Goal: Check status: Check status

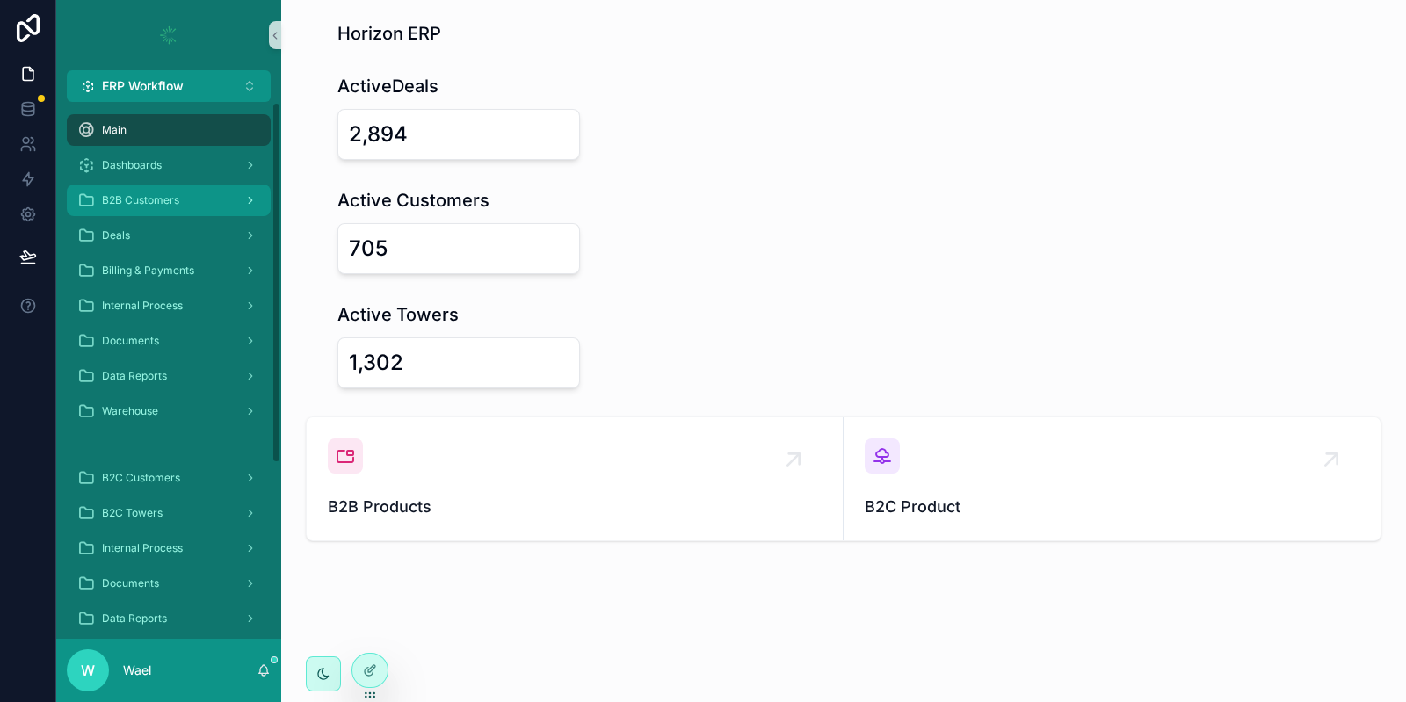
click at [135, 201] on span "B2B Customers" at bounding box center [140, 200] width 77 height 14
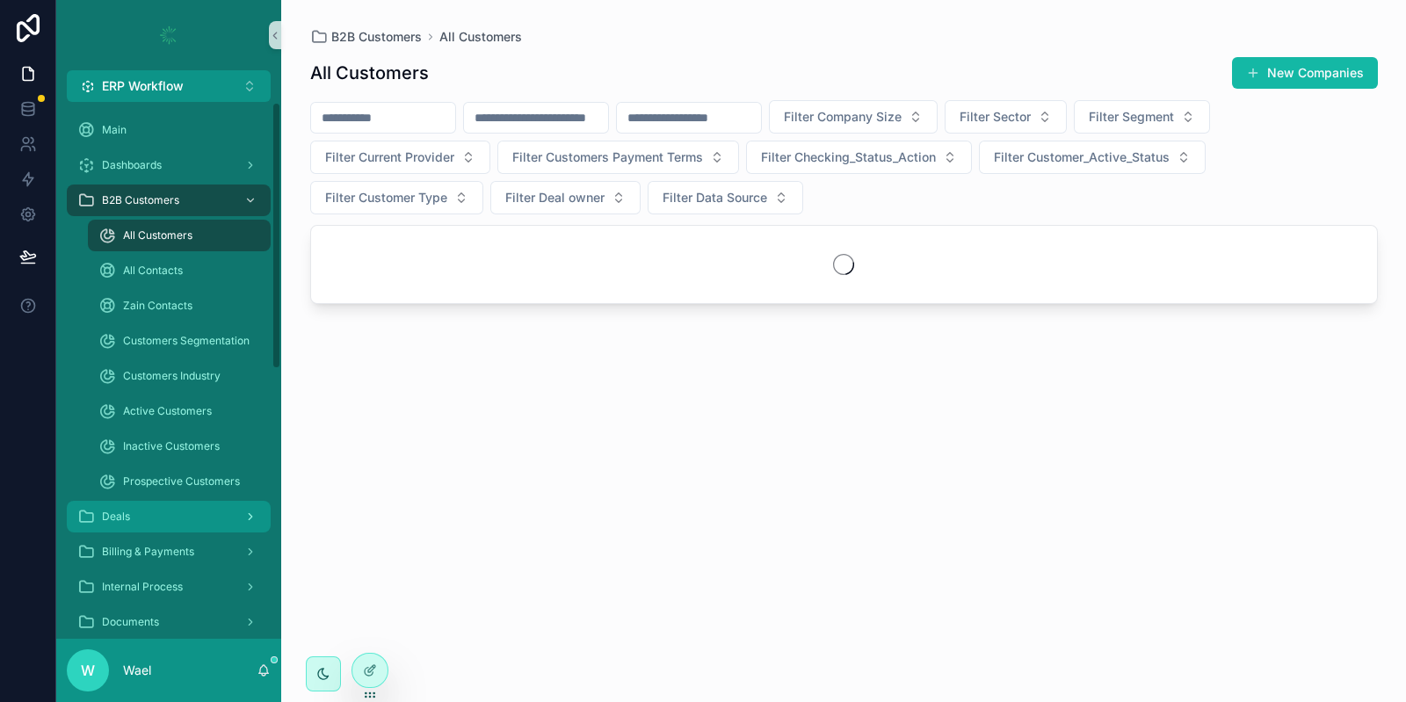
click at [149, 518] on div "Deals" at bounding box center [168, 517] width 183 height 28
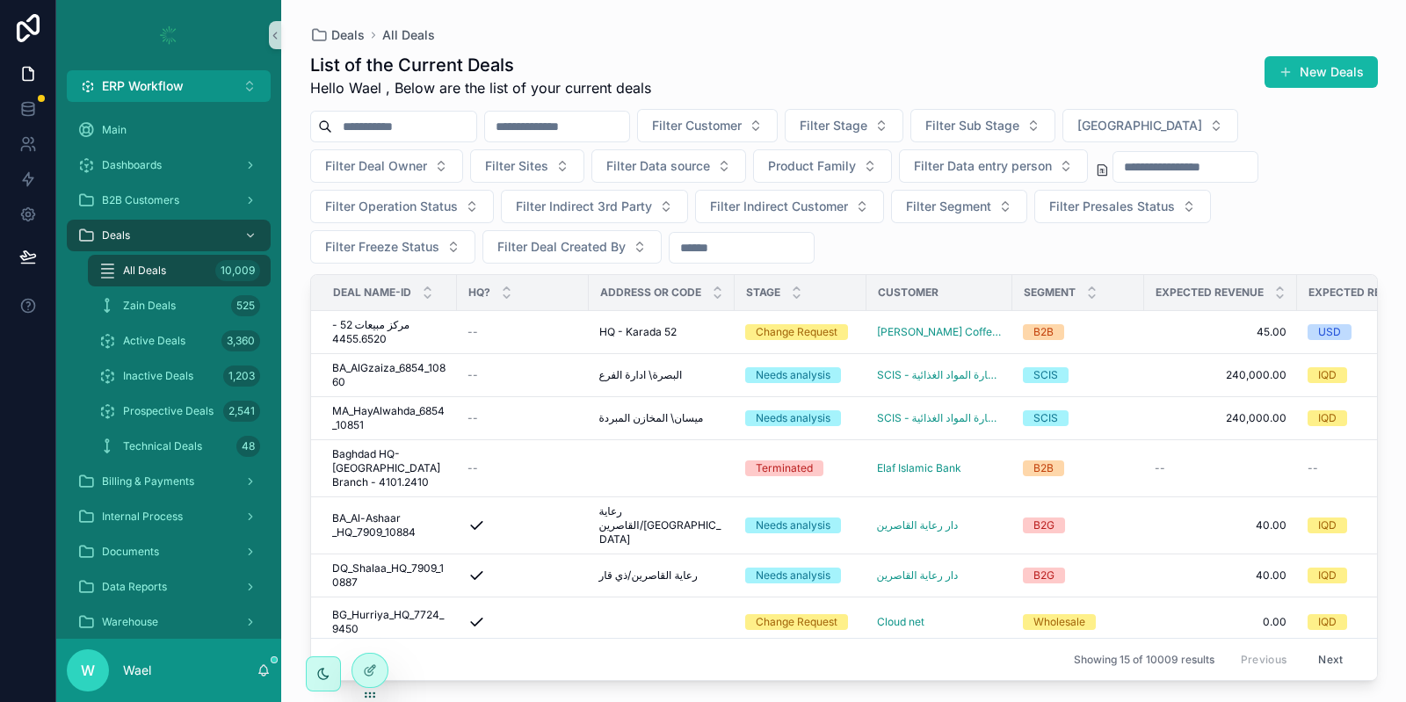
click at [371, 122] on input "scrollable content" at bounding box center [404, 126] width 144 height 25
paste input "****"
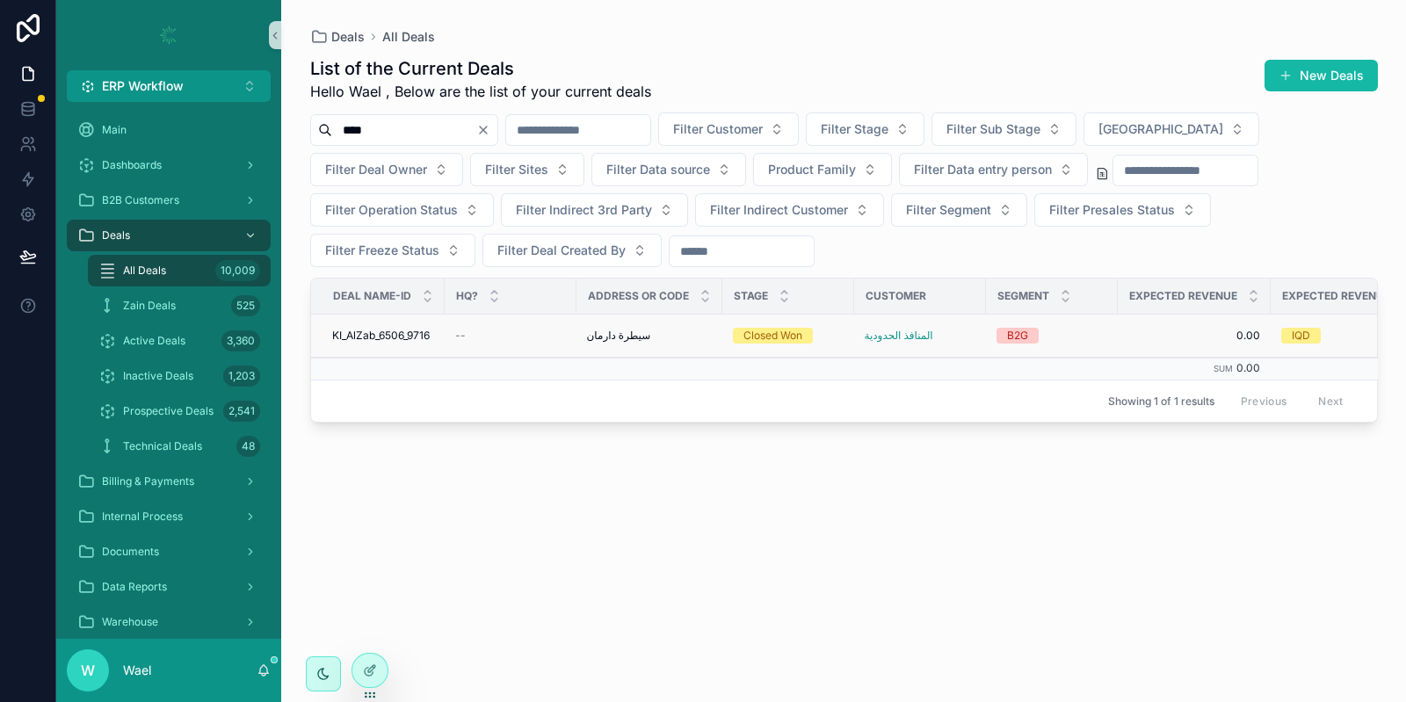
type input "****"
click at [417, 337] on span "KI_AlZab_6506_9716" at bounding box center [381, 336] width 98 height 14
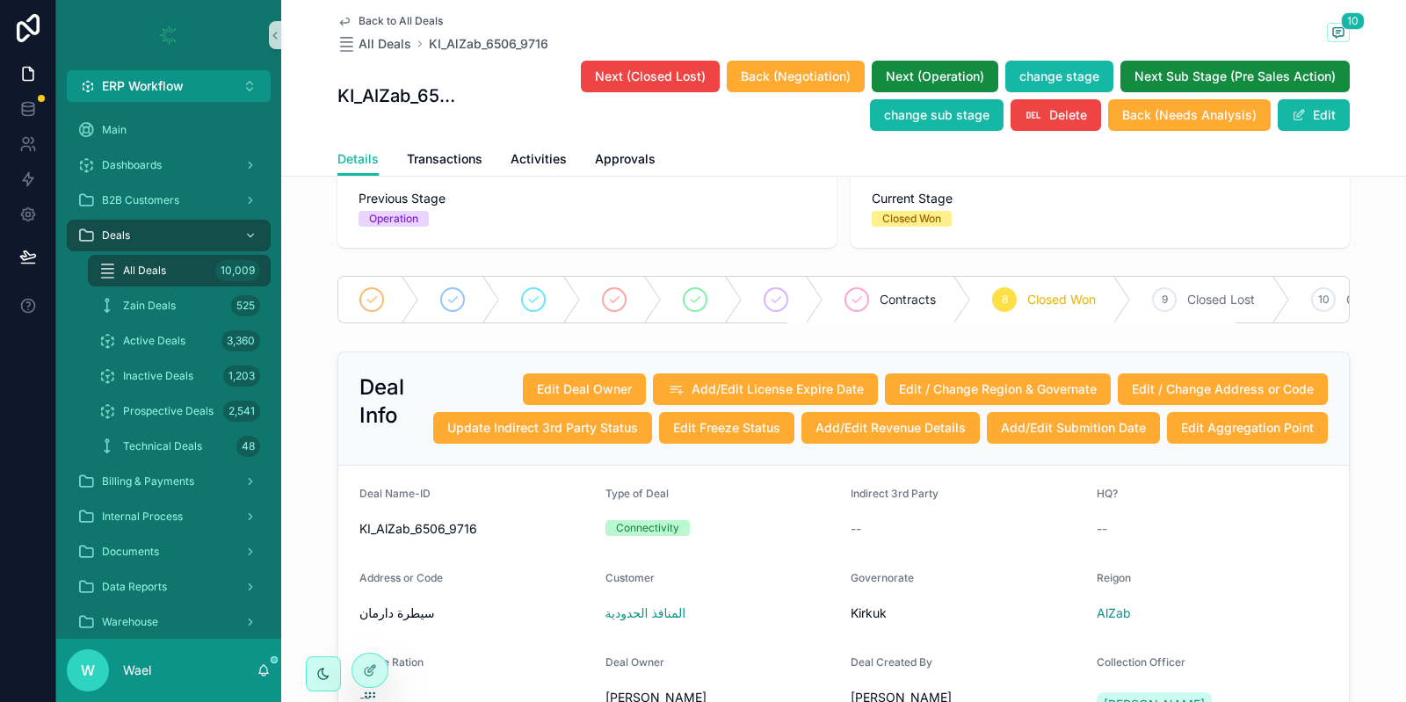
scroll to position [91, 0]
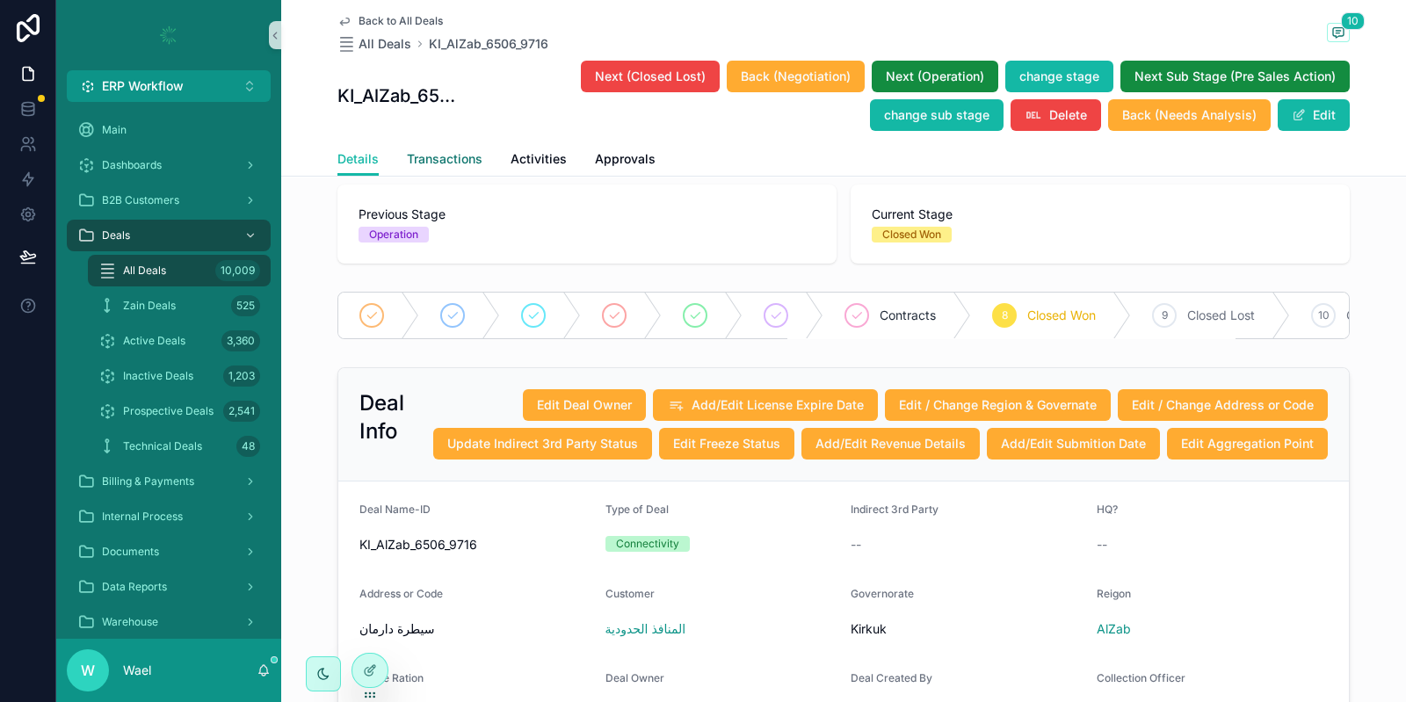
click at [438, 154] on span "Transactions" at bounding box center [445, 159] width 76 height 18
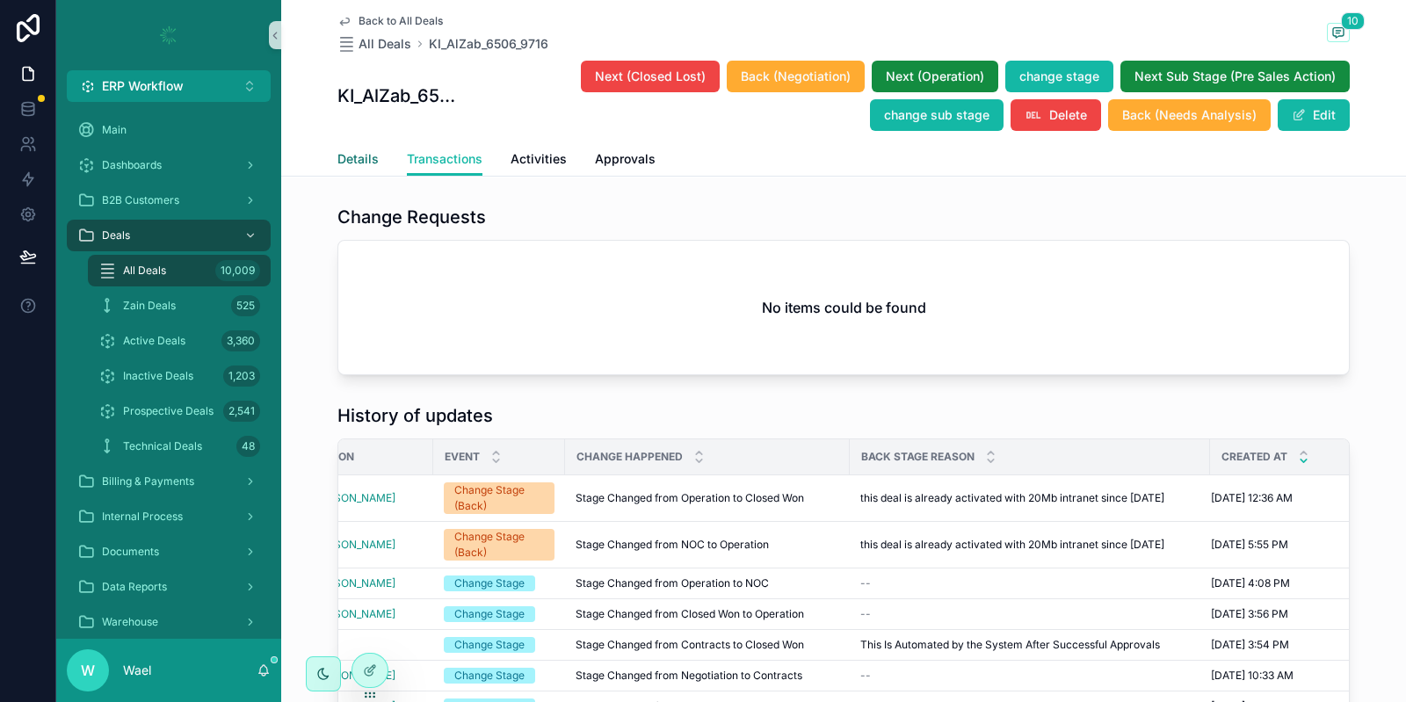
click at [343, 167] on span "Details" at bounding box center [357, 159] width 41 height 18
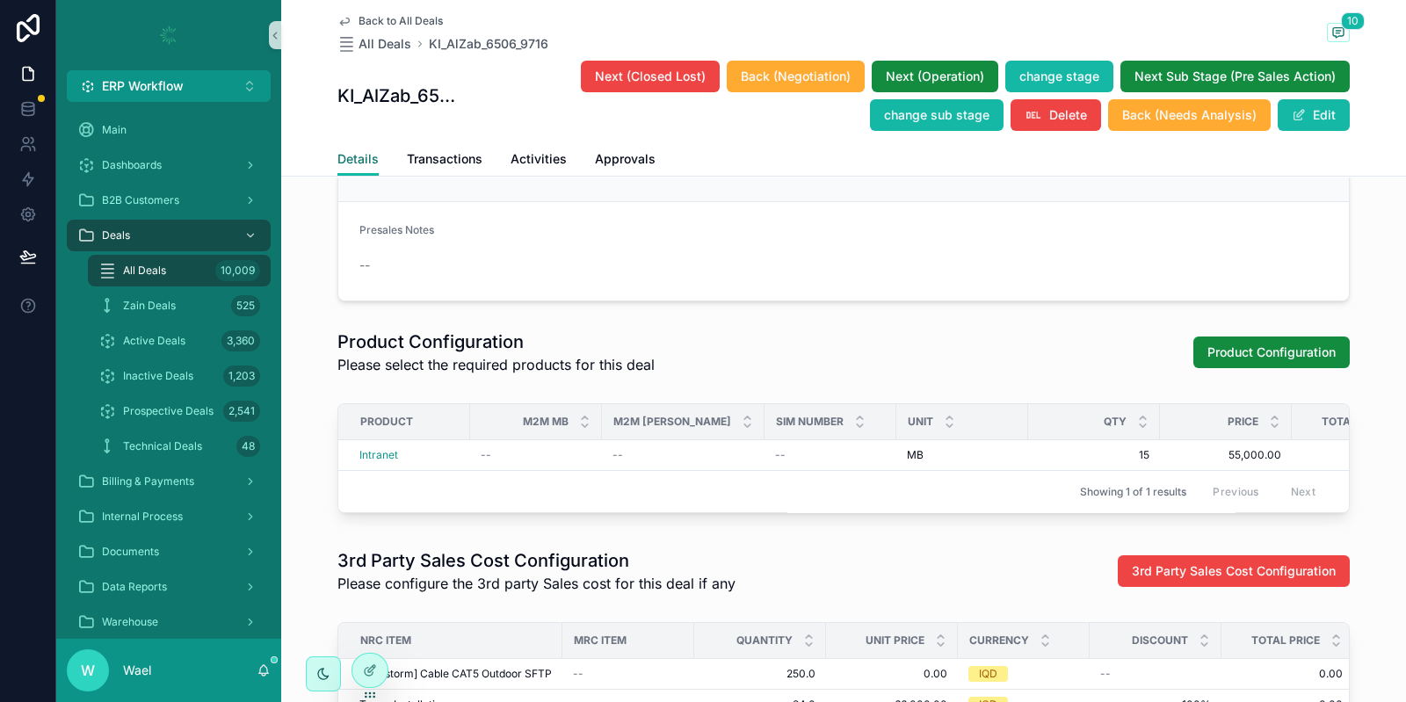
scroll to position [2128, 0]
click at [1332, 36] on icon "scrollable content" at bounding box center [1338, 32] width 14 height 14
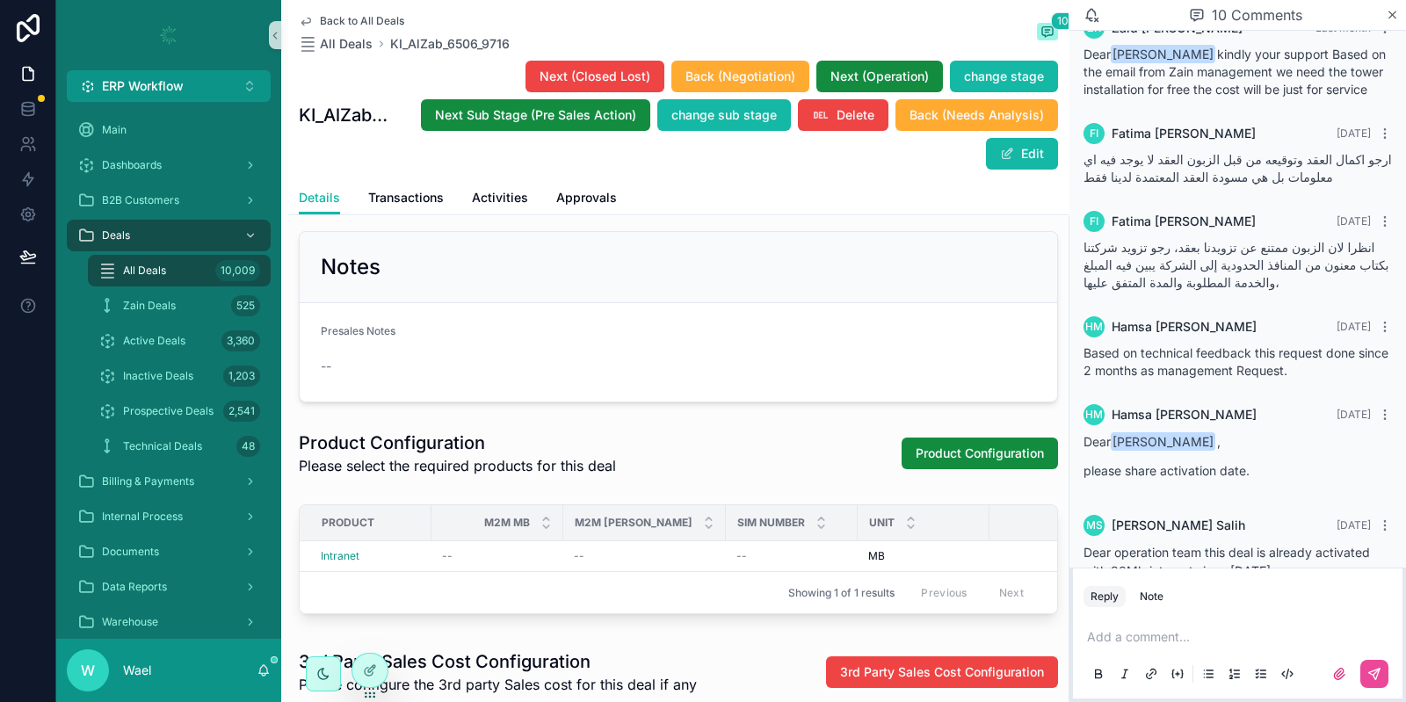
scroll to position [138, 0]
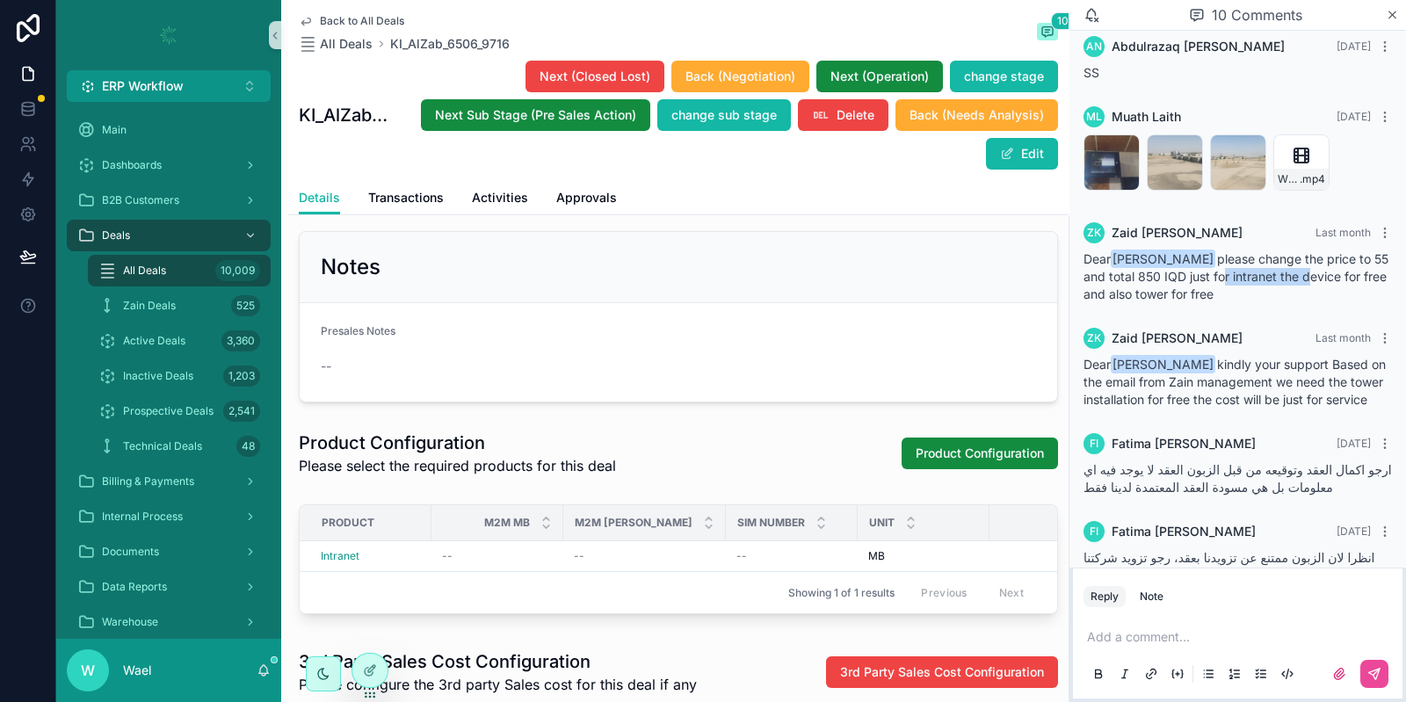
drag, startPoint x: 1214, startPoint y: 279, endPoint x: 1301, endPoint y: 279, distance: 86.1
click at [1301, 279] on span "Dear [PERSON_NAME] please change the price to 55 and total 850 IQD just for int…" at bounding box center [1236, 276] width 305 height 50
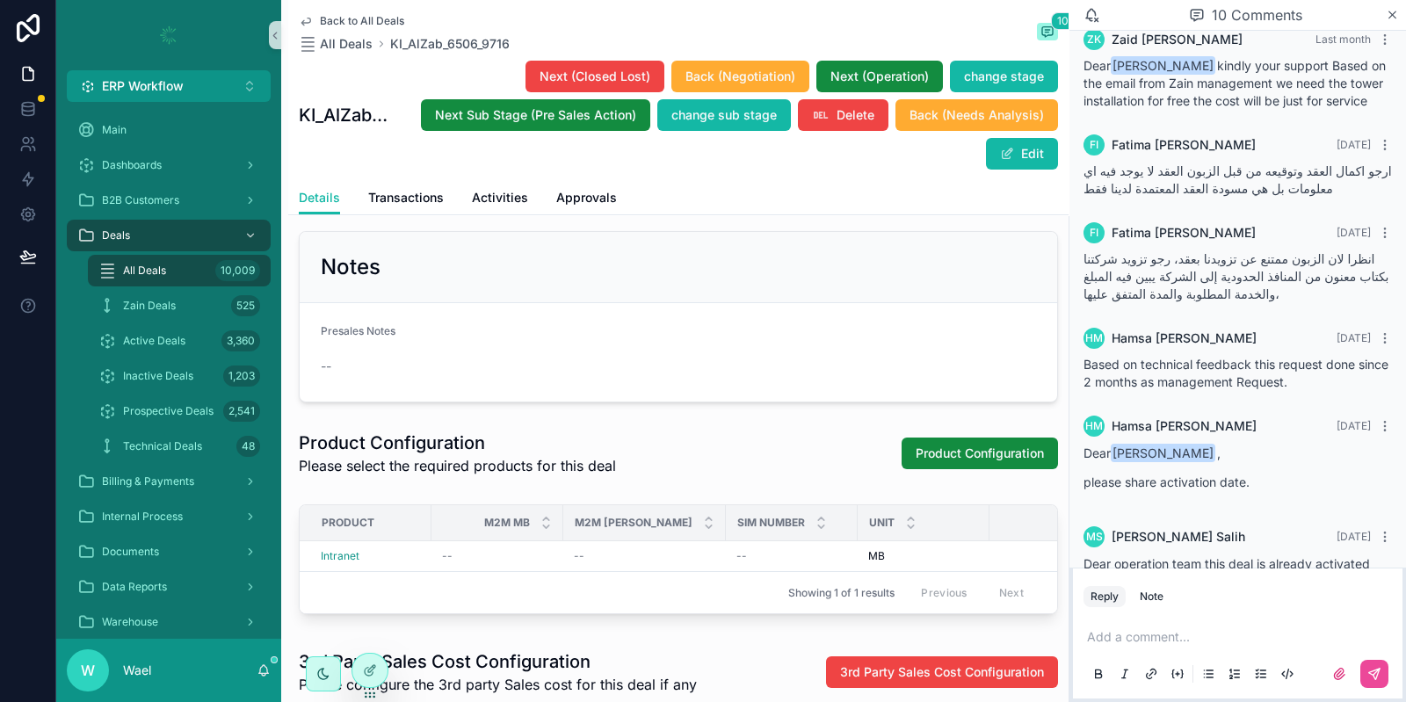
scroll to position [511, 0]
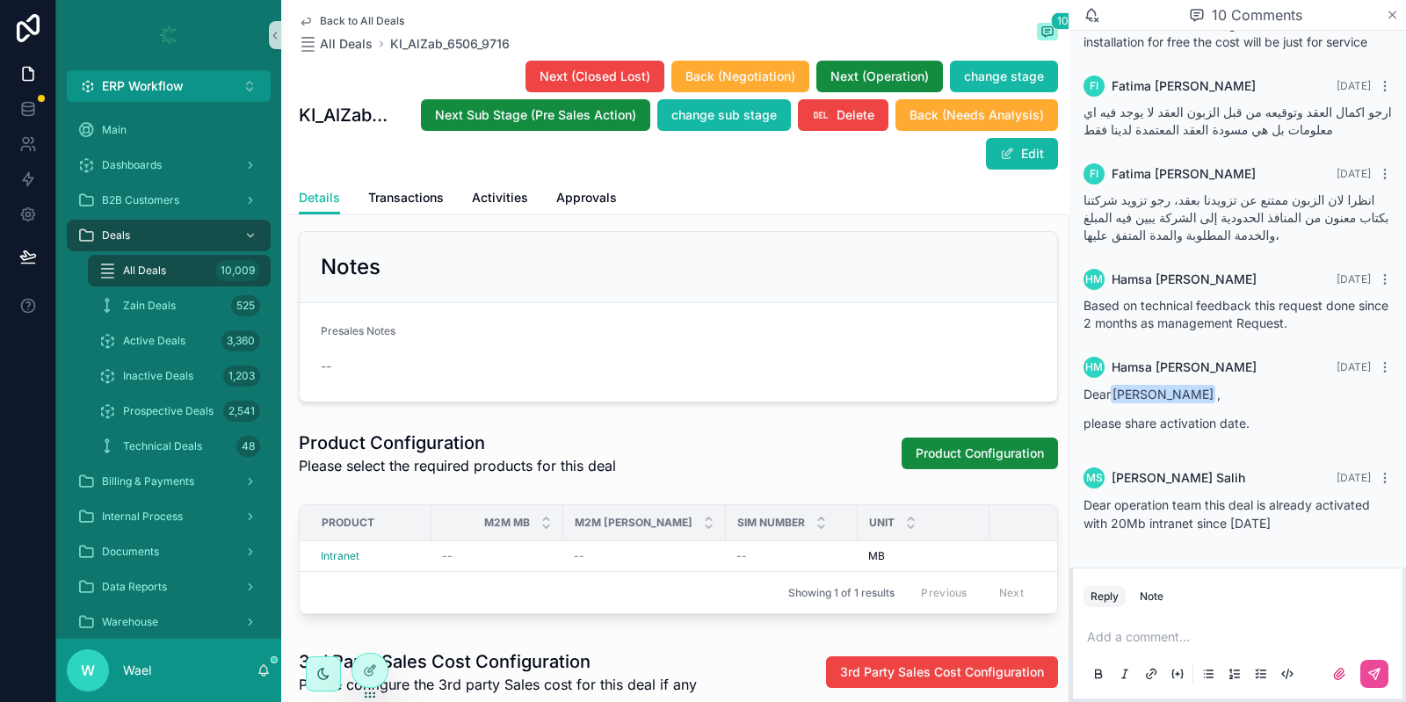
click at [1390, 19] on icon "scrollable content" at bounding box center [1392, 15] width 13 height 14
